Goal: Information Seeking & Learning: Learn about a topic

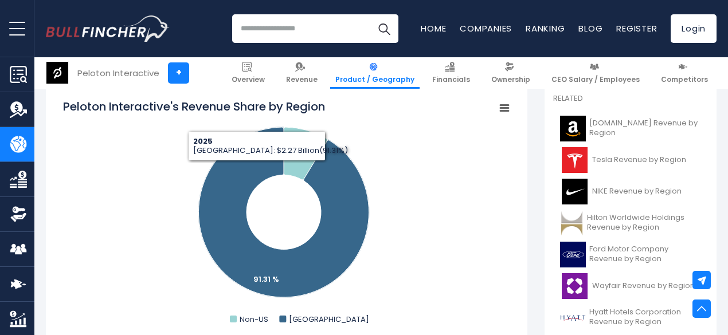
scroll to position [412, 0]
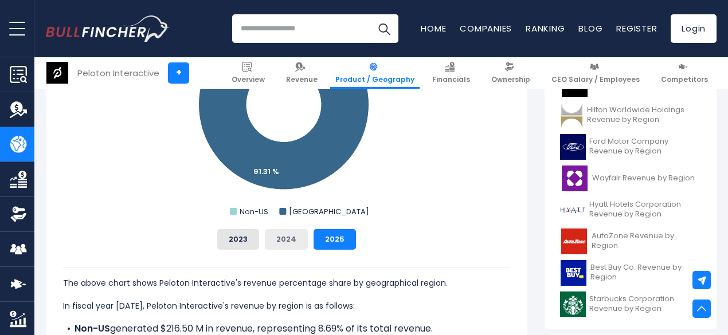
click at [276, 245] on button "2024" at bounding box center [286, 239] width 43 height 21
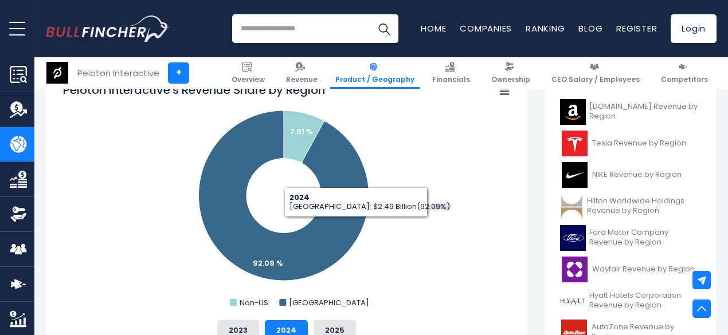
scroll to position [372, 0]
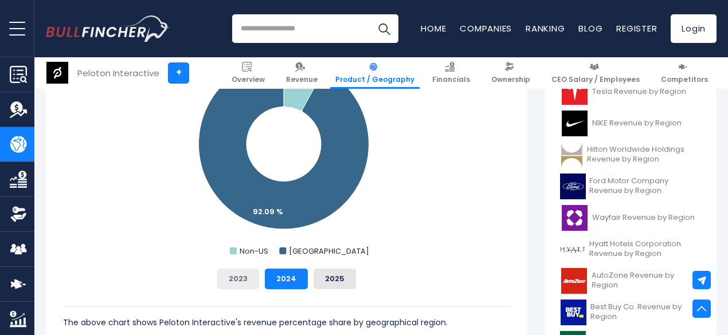
click at [234, 280] on button "2023" at bounding box center [238, 279] width 42 height 21
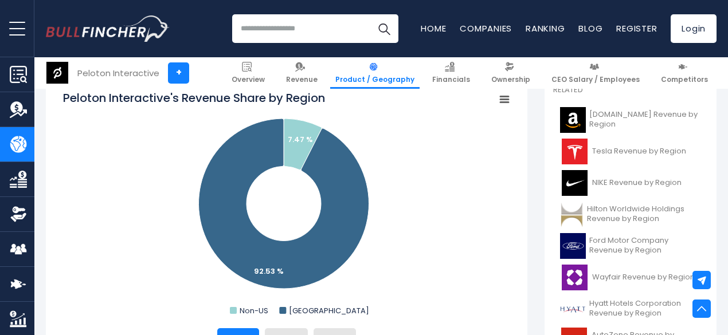
scroll to position [376, 0]
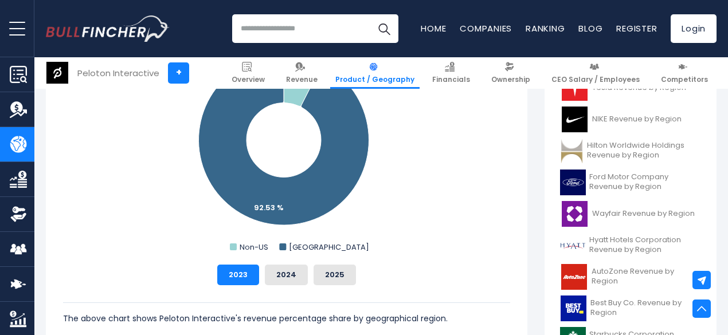
click at [10, 109] on img "Company Revenue" at bounding box center [18, 109] width 17 height 17
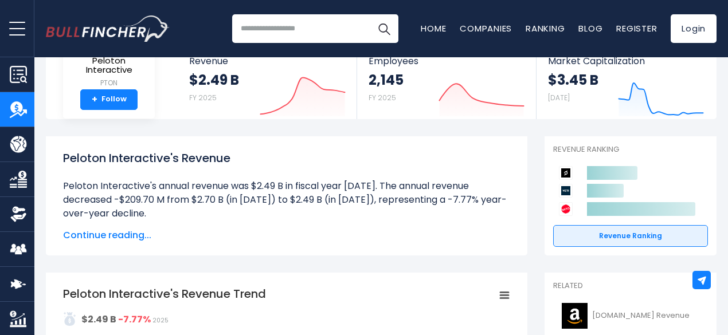
scroll to position [89, 0]
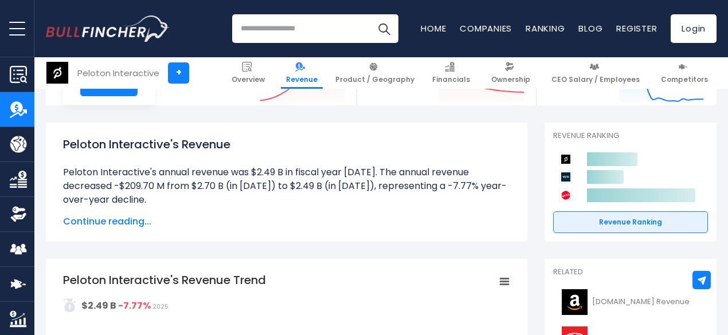
click at [99, 218] on span "Continue reading..." at bounding box center [286, 222] width 447 height 14
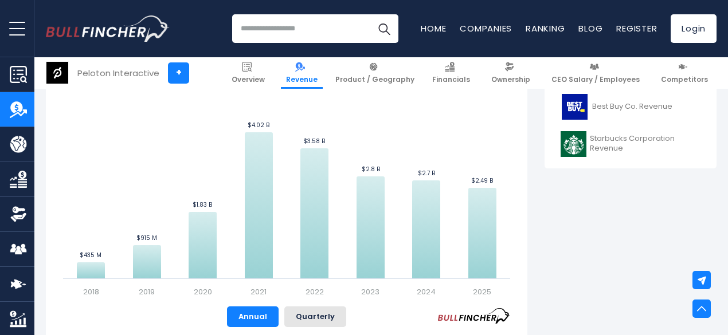
scroll to position [583, 0]
click at [312, 312] on button "Quarterly" at bounding box center [315, 316] width 62 height 21
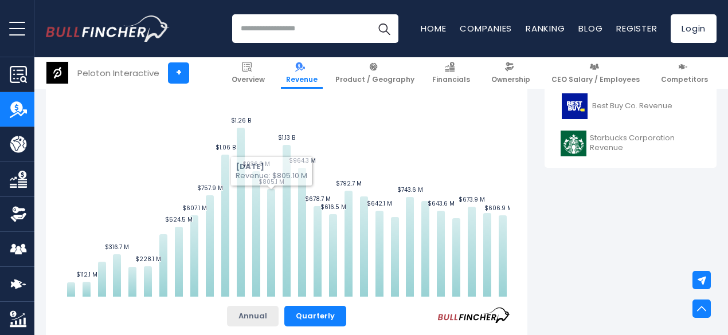
click at [249, 319] on button "Annual" at bounding box center [253, 316] width 52 height 21
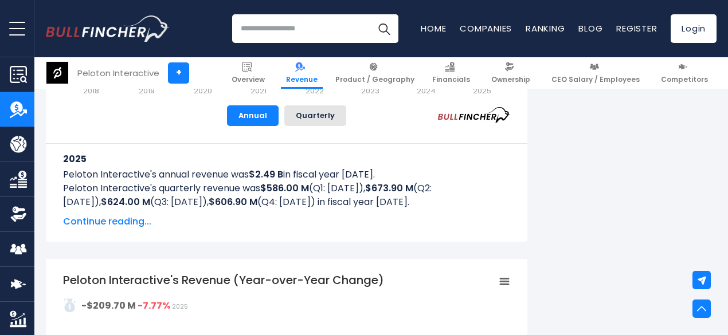
scroll to position [814, 0]
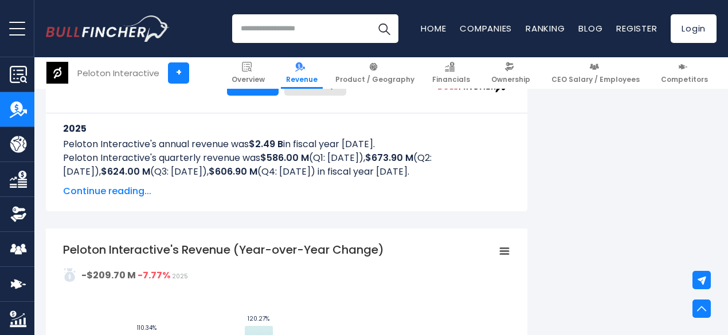
click at [93, 190] on span "Continue reading..." at bounding box center [286, 192] width 447 height 14
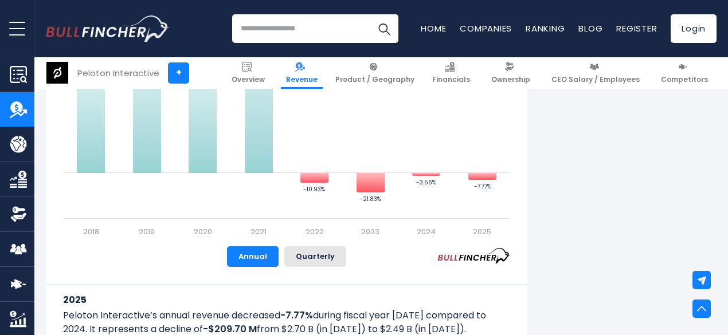
scroll to position [1673, 0]
click at [16, 150] on img "Company Product/Geography" at bounding box center [18, 144] width 17 height 17
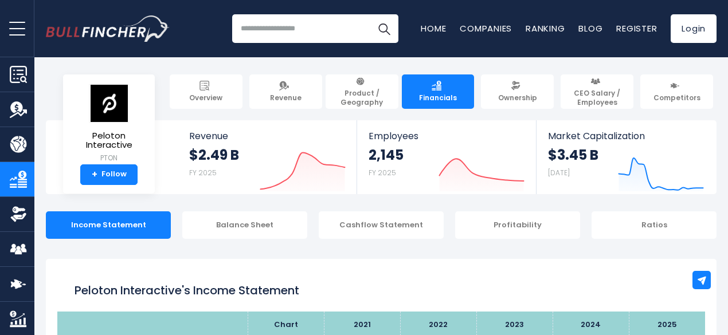
click at [10, 82] on img "Company Overview" at bounding box center [18, 74] width 17 height 17
click at [13, 105] on img "Company Revenue" at bounding box center [18, 109] width 17 height 17
click at [17, 108] on img "Company Revenue" at bounding box center [18, 109] width 17 height 17
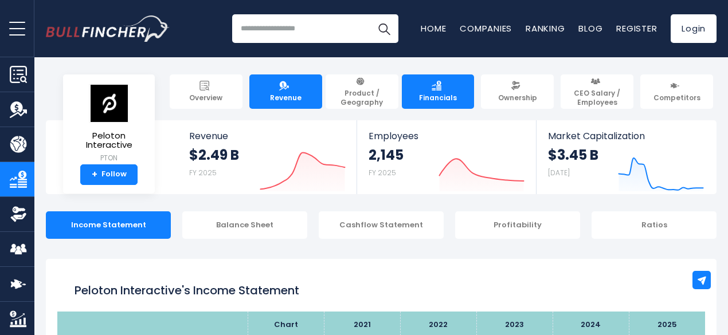
click at [267, 93] on link "Revenue" at bounding box center [285, 91] width 73 height 34
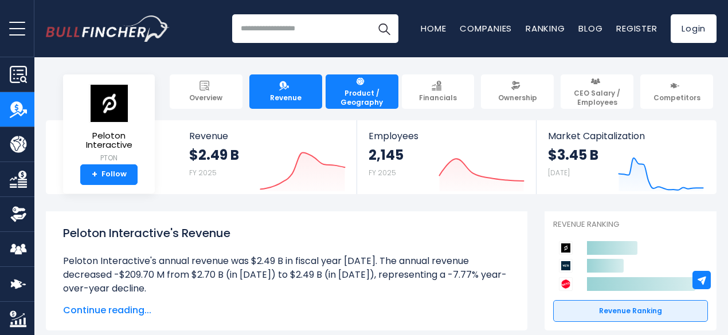
click at [348, 89] on span "Product / Geography" at bounding box center [362, 98] width 62 height 18
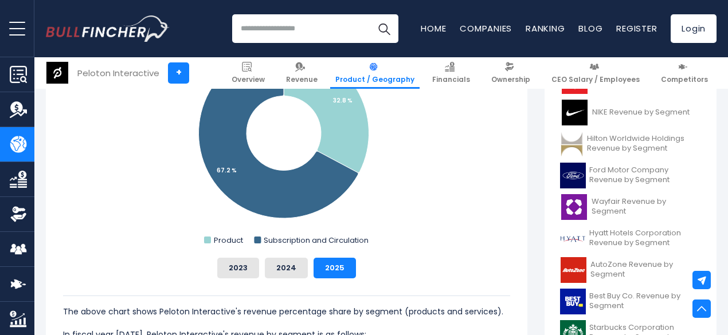
scroll to position [415, 0]
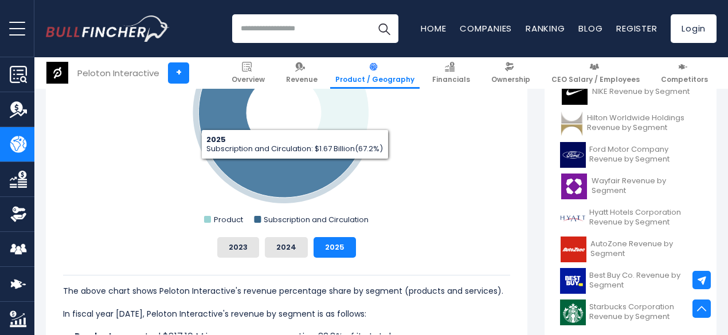
click at [285, 167] on icon "Peloton Interactive's Revenue Share by Segment" at bounding box center [278, 113] width 159 height 170
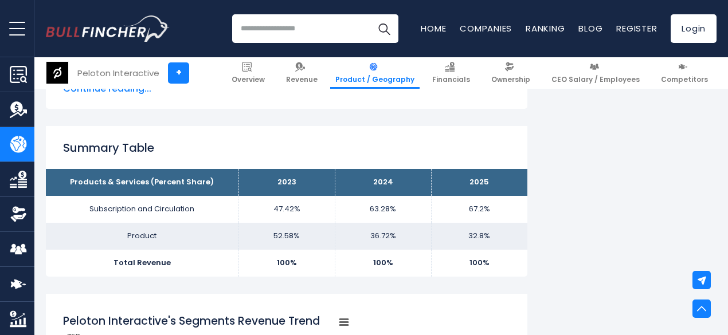
scroll to position [701, 0]
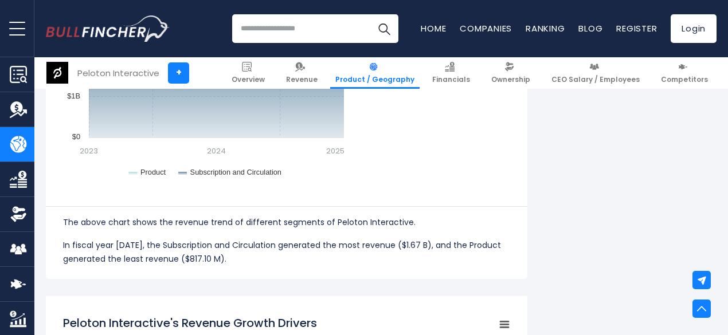
scroll to position [954, 0]
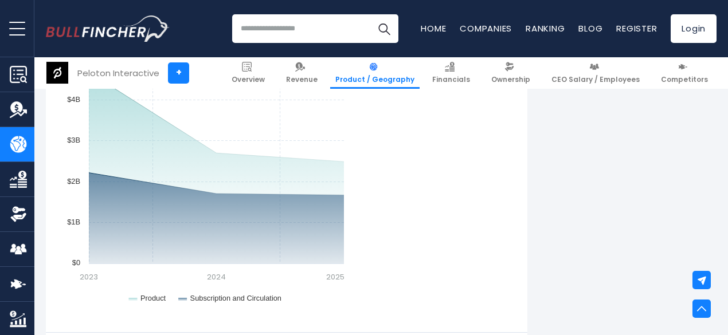
click at [7, 108] on link "Revenue" at bounding box center [17, 109] width 34 height 34
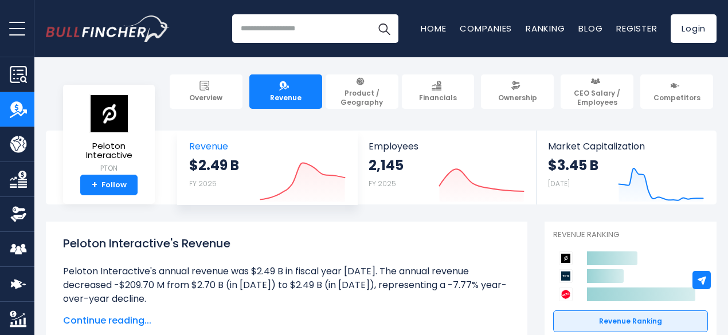
click at [311, 183] on icon "Created with Highcharts 12.1.2" at bounding box center [303, 178] width 86 height 48
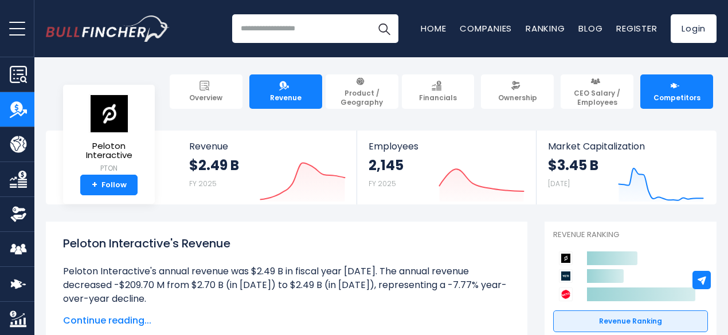
click at [664, 84] on link "Competitors" at bounding box center [676, 91] width 73 height 34
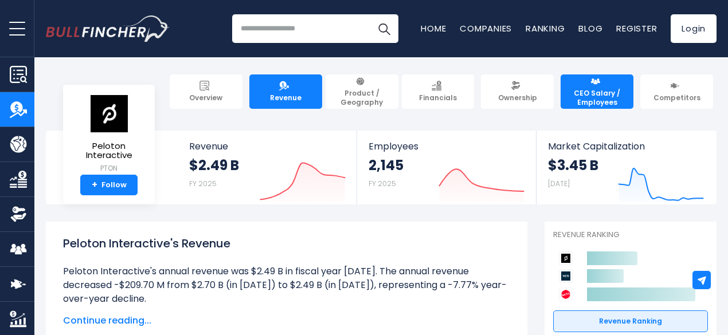
click at [601, 89] on span "CEO Salary / Employees" at bounding box center [597, 98] width 62 height 18
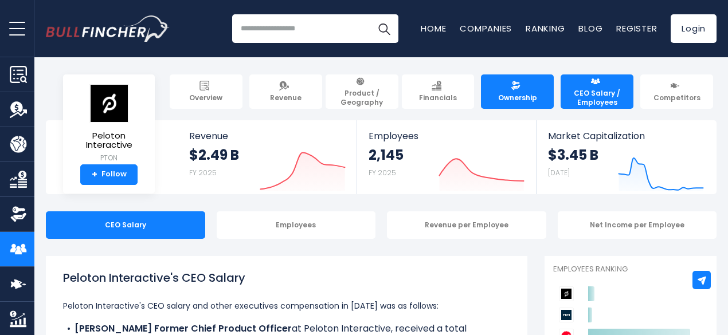
click at [500, 93] on span "Ownership" at bounding box center [517, 97] width 39 height 9
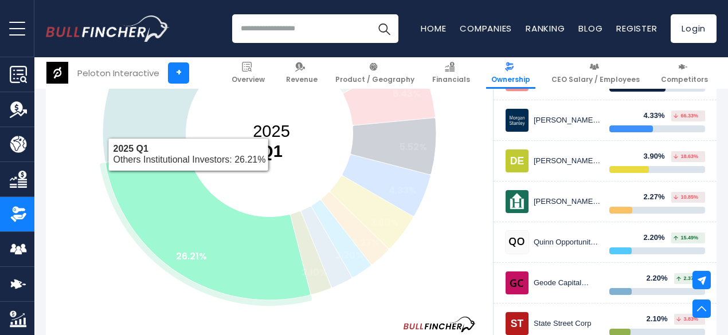
scroll to position [261, 0]
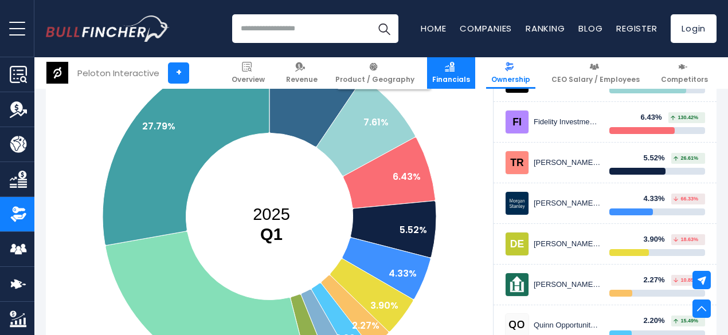
click at [469, 80] on span "Financials" at bounding box center [451, 79] width 38 height 9
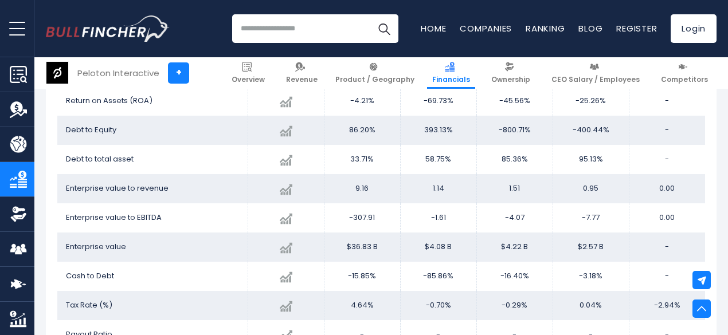
scroll to position [1737, 0]
